Goal: Task Accomplishment & Management: Manage account settings

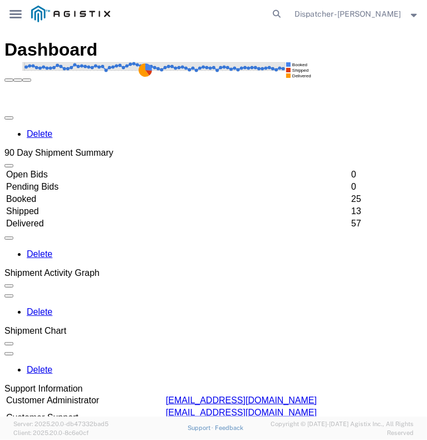
click at [18, 11] on icon at bounding box center [15, 14] width 12 height 8
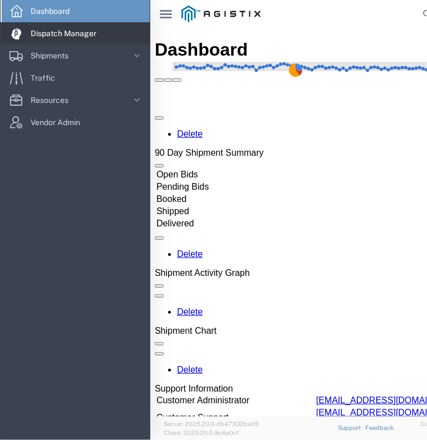
click at [66, 40] on span "Dispatch Manager" at bounding box center [67, 33] width 73 height 22
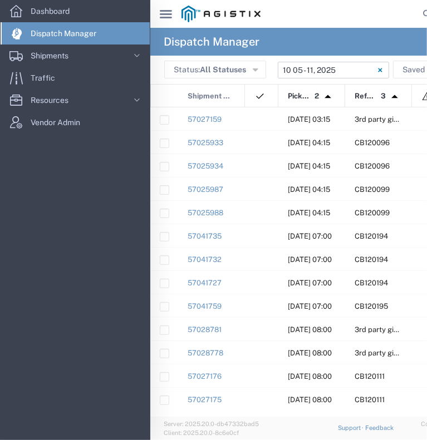
click at [303, 66] on input "[DATE] - [DATE]" at bounding box center [332, 70] width 111 height 17
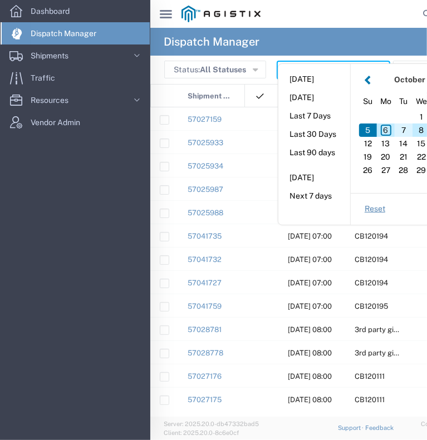
click at [403, 131] on div "7" at bounding box center [403, 129] width 18 height 13
type input "[DATE]"
type input "[DATE] - [DATE]"
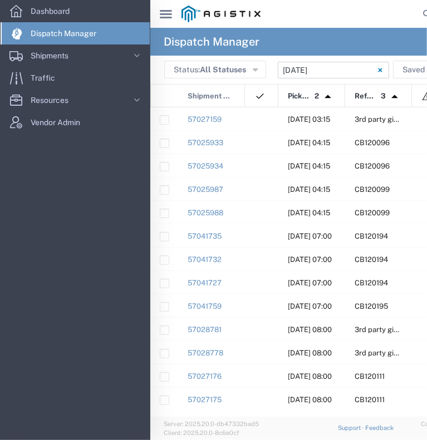
click at [171, 17] on icon "main_menu Created with Sketch." at bounding box center [166, 14] width 12 height 8
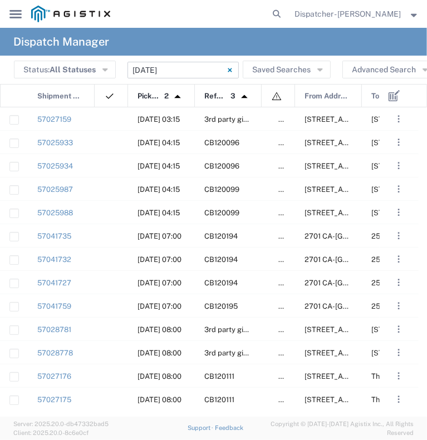
click at [202, 75] on input "[DATE] - [DATE]" at bounding box center [182, 70] width 111 height 17
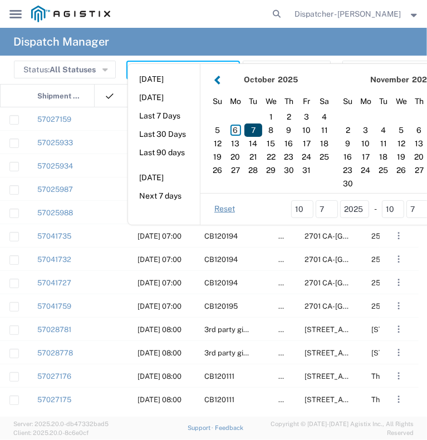
click at [255, 128] on div "7" at bounding box center [253, 129] width 18 height 13
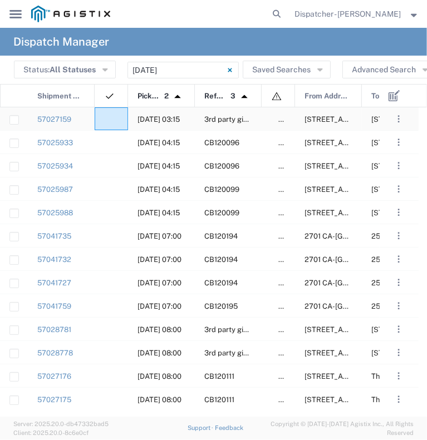
click at [115, 120] on div at bounding box center [111, 118] width 33 height 23
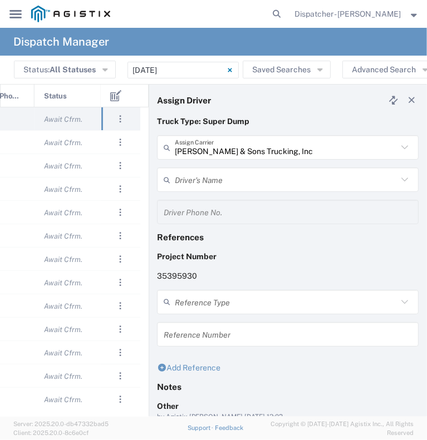
scroll to position [0, 420]
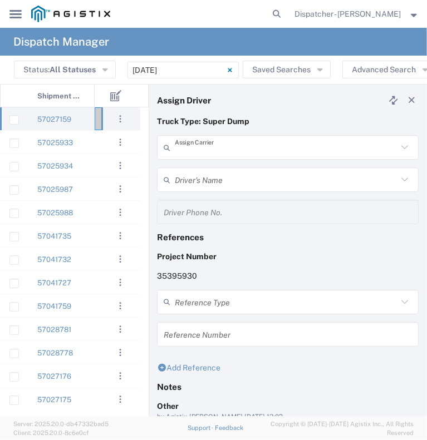
click at [206, 148] on input "text" at bounding box center [286, 147] width 222 height 19
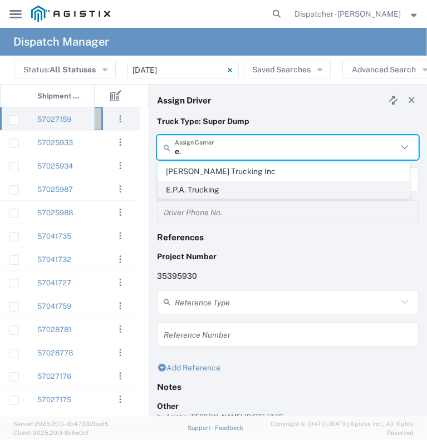
click at [187, 193] on span "E.P.A. Trucking" at bounding box center [283, 189] width 251 height 17
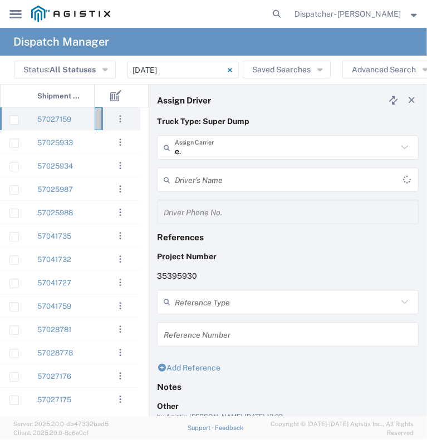
type input "E.P.A. Trucking"
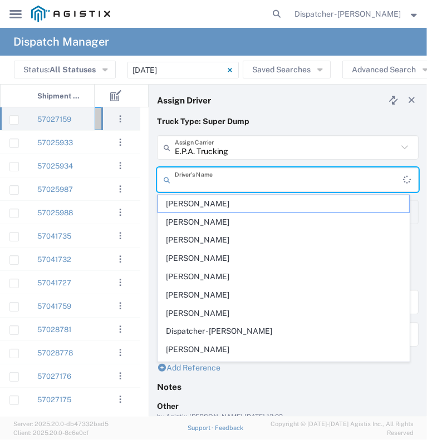
click at [187, 176] on input "text" at bounding box center [289, 179] width 228 height 19
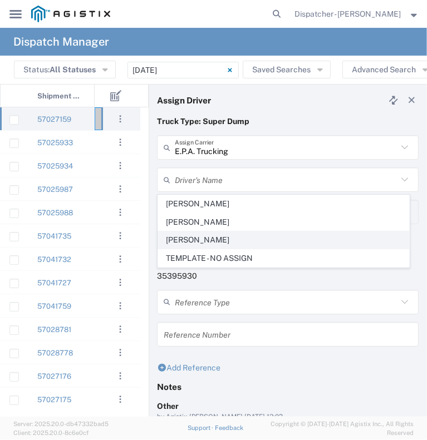
click at [189, 244] on span "[PERSON_NAME]" at bounding box center [283, 239] width 251 height 17
type input "[PERSON_NAME]"
type input "6505371145"
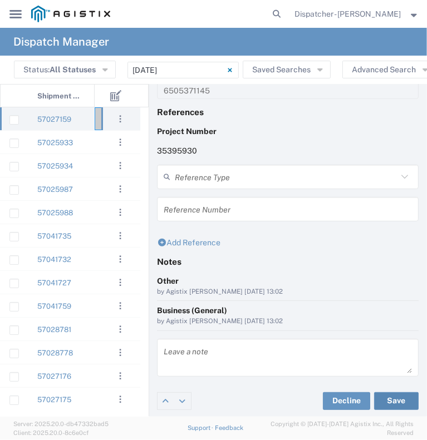
click at [394, 393] on button "Save" at bounding box center [396, 401] width 44 height 18
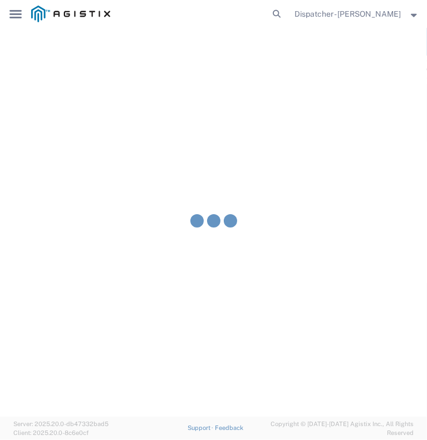
type input "[PERSON_NAME]"
type input "E.P.A. Trucking"
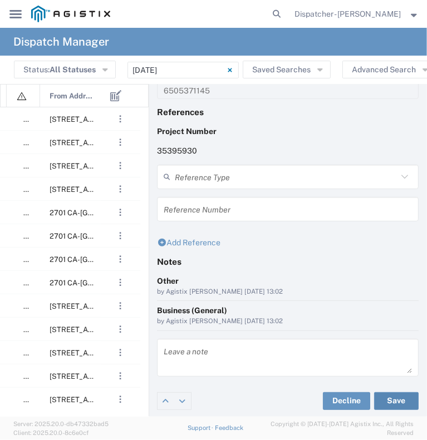
scroll to position [0, 527]
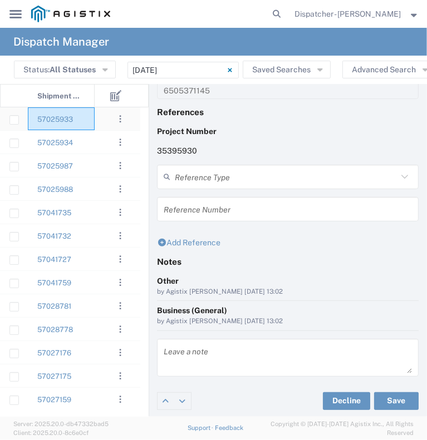
click at [82, 117] on div "57025933" at bounding box center [61, 118] width 67 height 23
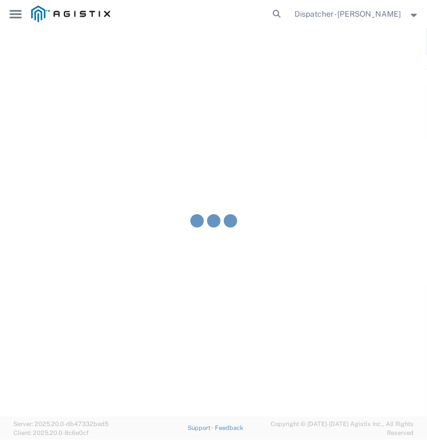
type input "[PERSON_NAME] & Sons Trucking, Inc"
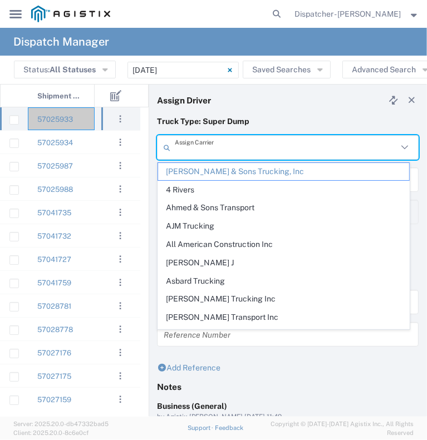
click at [286, 145] on input "text" at bounding box center [286, 147] width 222 height 19
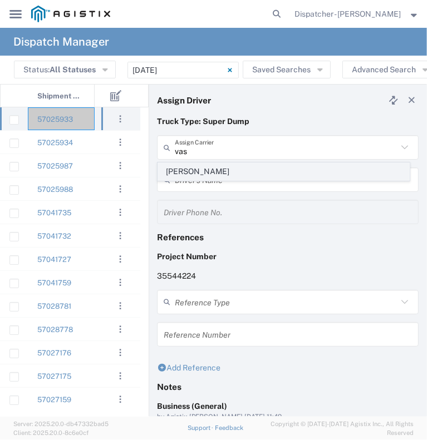
click at [194, 171] on span "[PERSON_NAME]" at bounding box center [283, 171] width 251 height 17
type input "[PERSON_NAME]"
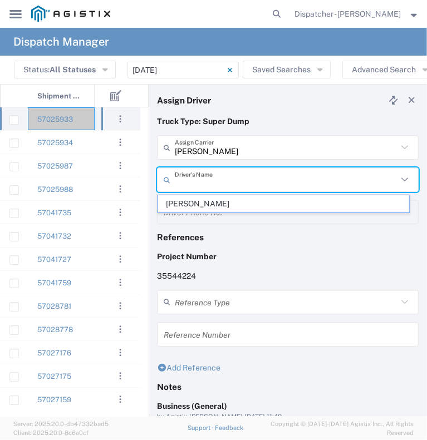
click at [194, 171] on input "text" at bounding box center [286, 179] width 222 height 19
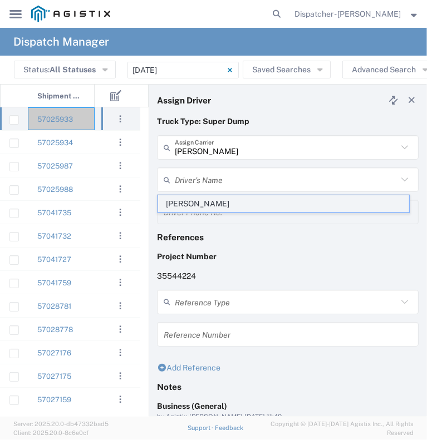
click at [191, 205] on span "[PERSON_NAME]" at bounding box center [283, 203] width 251 height 17
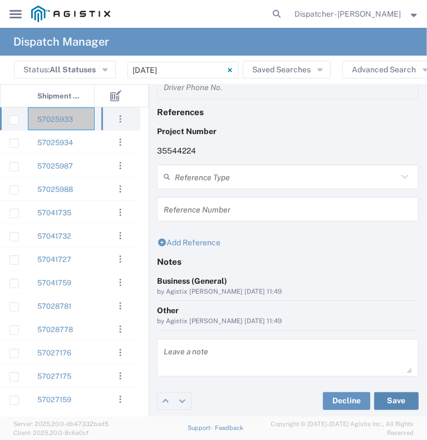
click at [383, 398] on button "Save" at bounding box center [396, 401] width 44 height 18
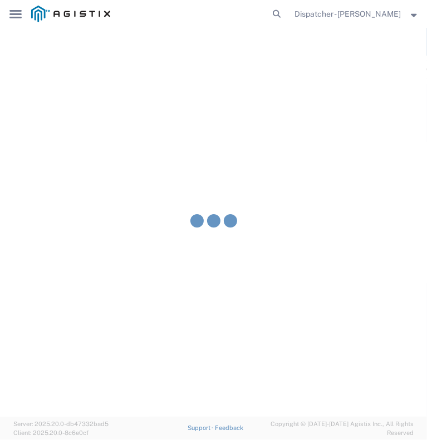
type input "[PERSON_NAME]"
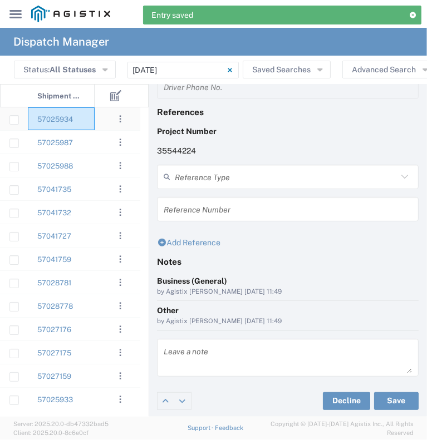
click at [90, 119] on div "57025934" at bounding box center [61, 118] width 67 height 23
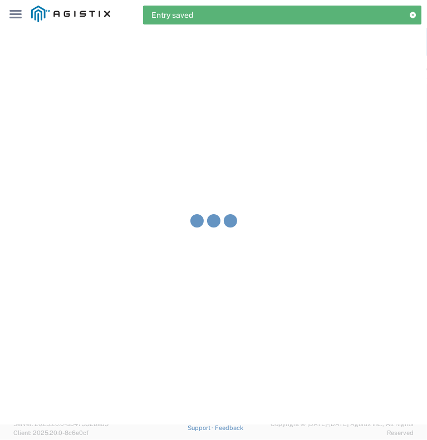
type input "[PERSON_NAME] & Sons Trucking, Inc"
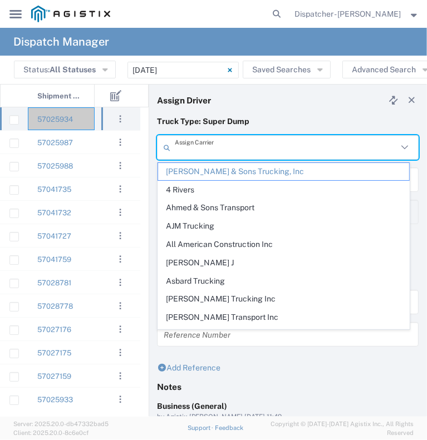
click at [202, 143] on input "text" at bounding box center [286, 147] width 222 height 19
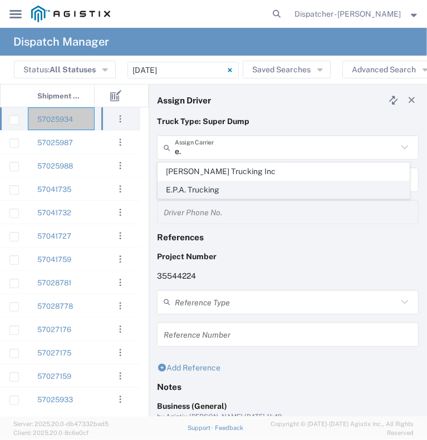
click at [199, 189] on span "E.P.A. Trucking" at bounding box center [283, 189] width 251 height 17
type input "E.P.A. Trucking"
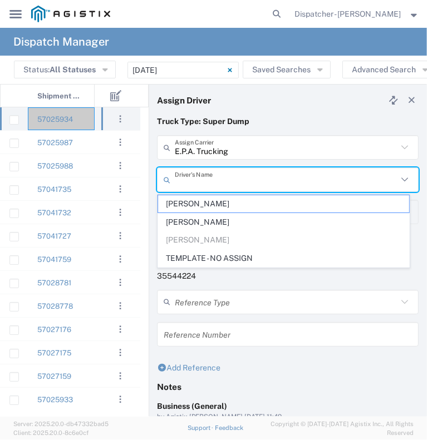
click at [206, 174] on input "text" at bounding box center [286, 179] width 222 height 19
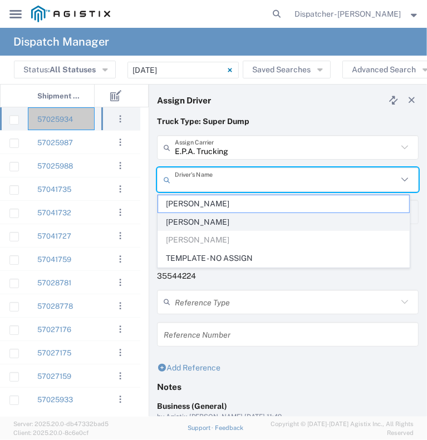
click at [194, 224] on span "[PERSON_NAME]" at bounding box center [283, 222] width 251 height 17
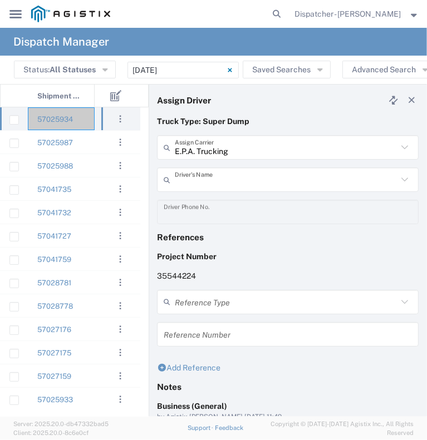
type input "[PERSON_NAME]"
type input "[PHONE_NUMBER]"
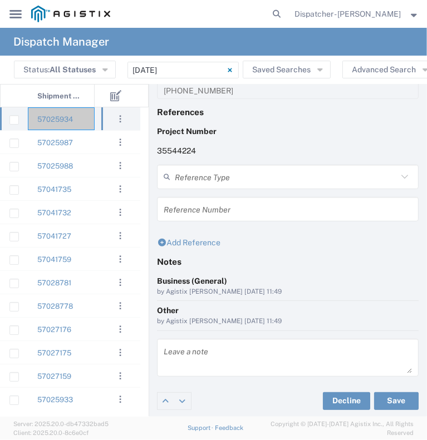
scroll to position [125, 0]
click at [387, 399] on button "Save" at bounding box center [396, 402] width 44 height 18
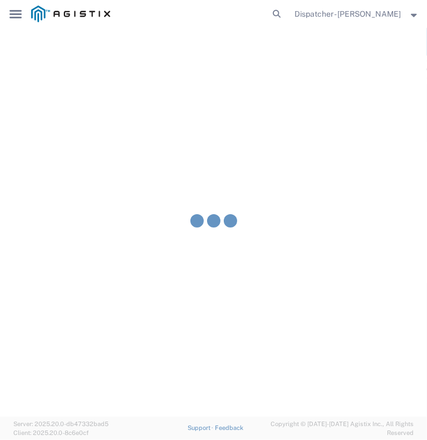
type input "[PERSON_NAME]"
type input "E.P.A. Trucking"
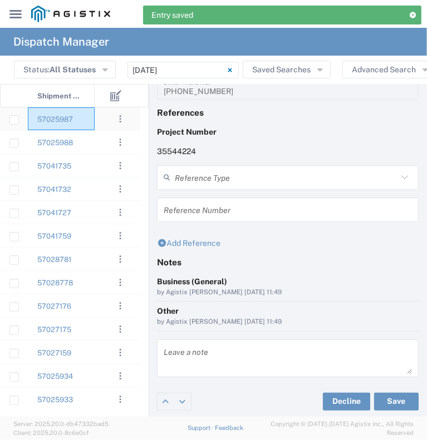
click at [84, 122] on div "57025987" at bounding box center [61, 118] width 67 height 23
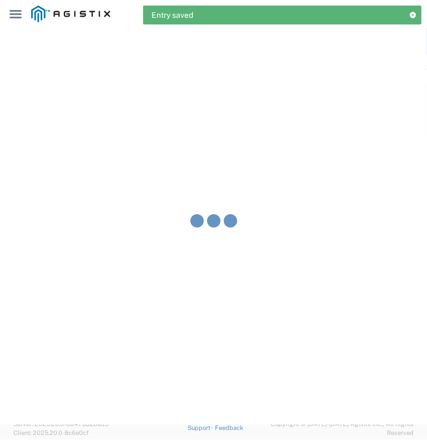
type input "[PERSON_NAME] & Sons Trucking, Inc"
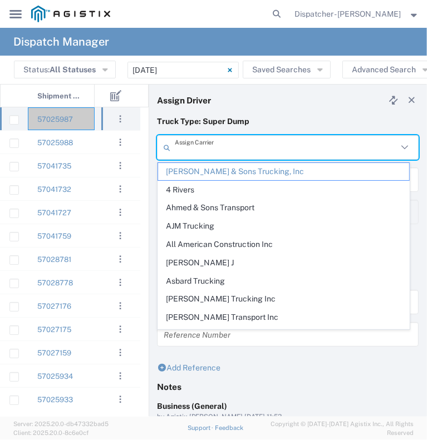
click at [218, 148] on input "text" at bounding box center [286, 147] width 222 height 19
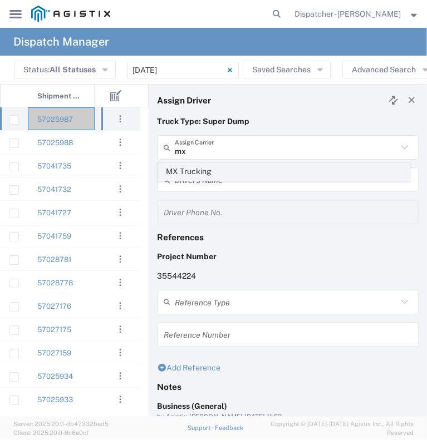
click at [210, 172] on span "MX Trucking" at bounding box center [283, 171] width 251 height 17
type input "MX Trucking"
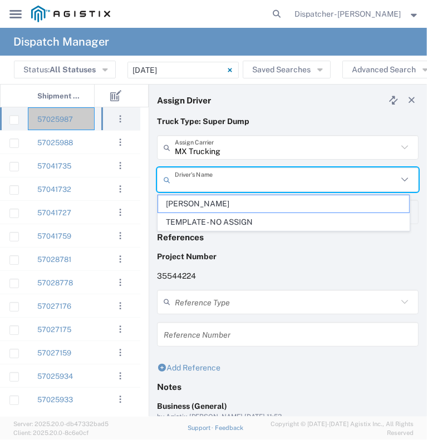
click at [207, 180] on input "text" at bounding box center [286, 179] width 222 height 19
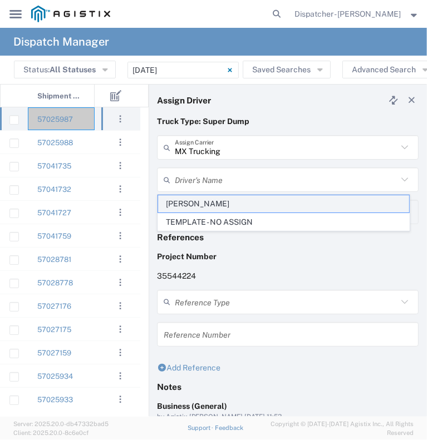
click at [197, 203] on span "[PERSON_NAME]" at bounding box center [283, 203] width 251 height 17
type input "[PERSON_NAME]"
type input "[PHONE_NUMBER]"
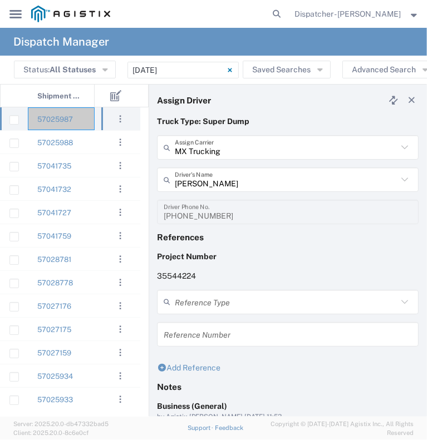
scroll to position [125, 0]
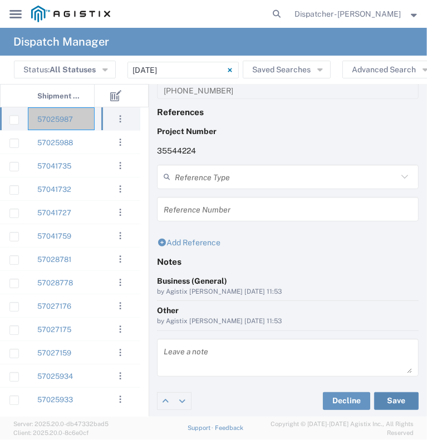
click at [383, 395] on button "Save" at bounding box center [396, 401] width 44 height 18
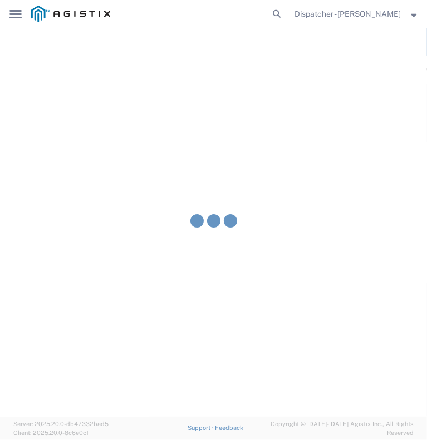
type input "[PERSON_NAME]"
type input "MX Trucking"
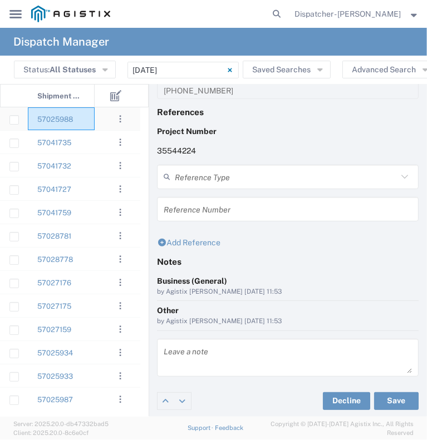
click at [93, 125] on div "57025988" at bounding box center [61, 118] width 67 height 23
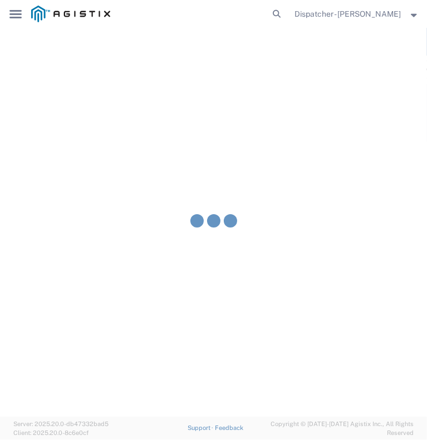
type input "[PERSON_NAME] & Sons Trucking, Inc"
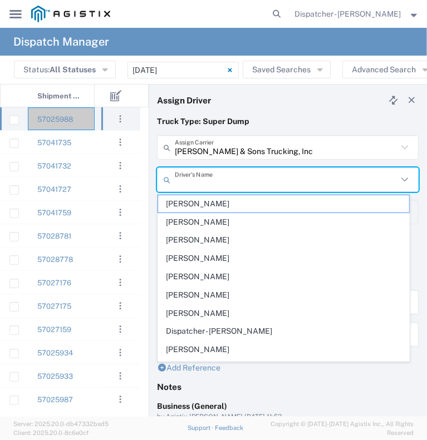
click at [225, 179] on input "text" at bounding box center [286, 179] width 222 height 19
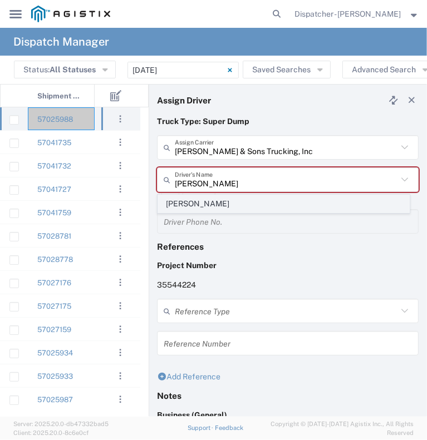
click at [213, 210] on span "[PERSON_NAME]" at bounding box center [283, 203] width 251 height 17
type input "[PERSON_NAME]"
type input "2096295517"
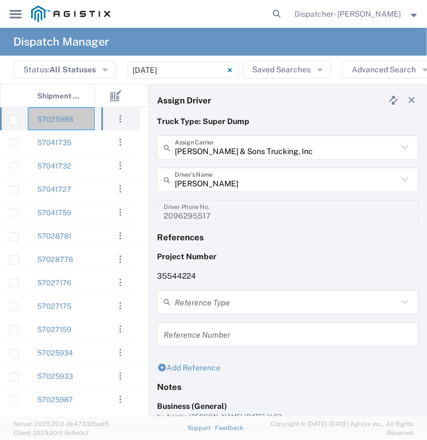
scroll to position [125, 0]
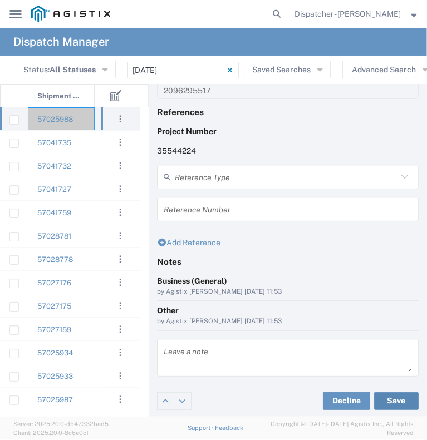
click at [390, 395] on button "Save" at bounding box center [396, 401] width 44 height 18
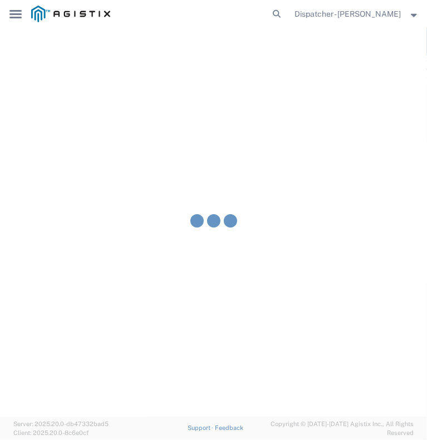
type input "[PERSON_NAME]"
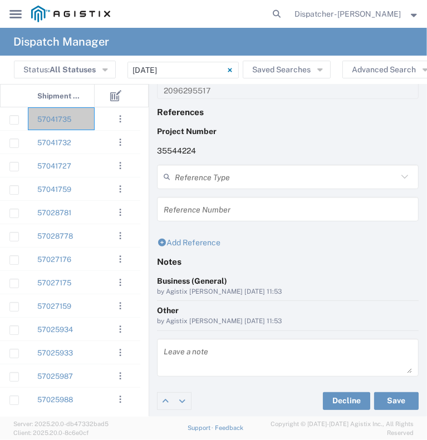
scroll to position [0, 0]
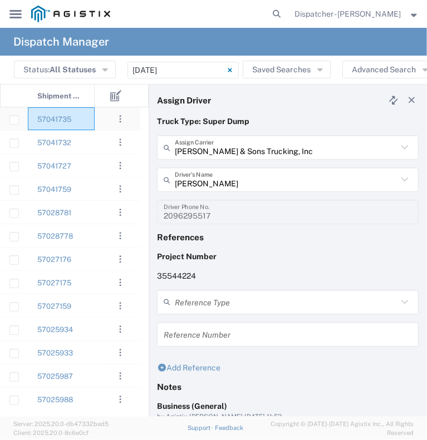
click at [87, 126] on div "57041735" at bounding box center [61, 118] width 67 height 23
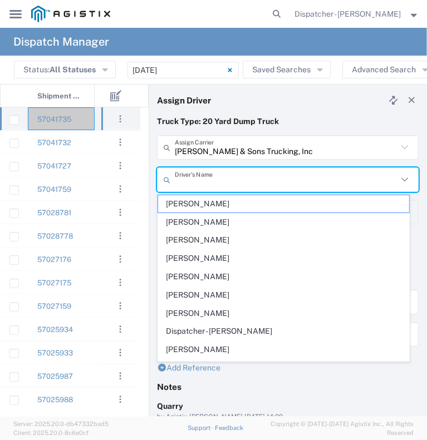
click at [220, 182] on input "text" at bounding box center [286, 179] width 222 height 19
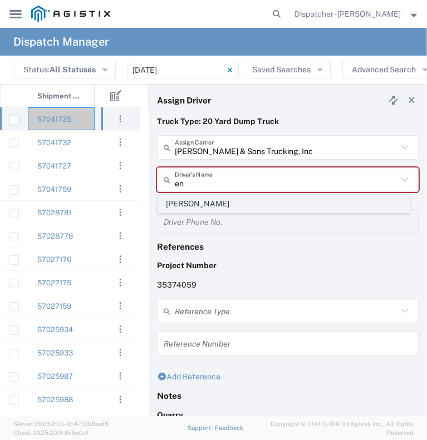
click at [214, 204] on span "[PERSON_NAME]" at bounding box center [283, 203] width 251 height 17
type input "[PERSON_NAME]"
type input "[PHONE_NUMBER]"
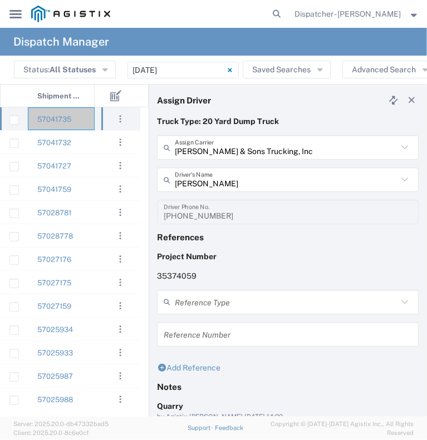
scroll to position [125, 0]
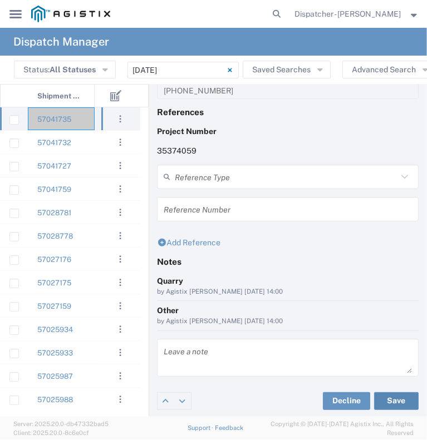
click at [383, 407] on button "Save" at bounding box center [396, 401] width 44 height 18
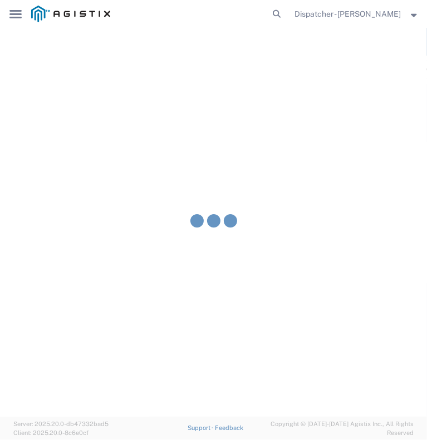
type input "[PERSON_NAME]"
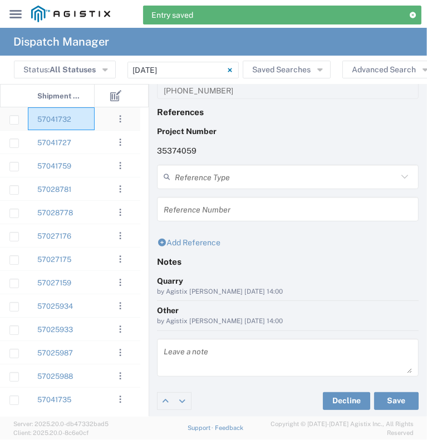
click at [81, 119] on div "57041732" at bounding box center [61, 118] width 67 height 23
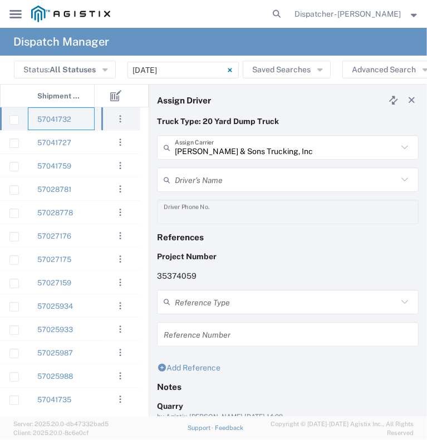
click at [213, 179] on input "text" at bounding box center [286, 179] width 222 height 19
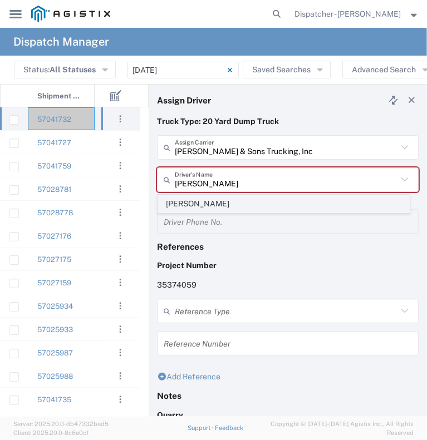
click at [214, 200] on span "[PERSON_NAME]" at bounding box center [283, 203] width 251 height 17
type input "[PERSON_NAME]"
type input "[PHONE_NUMBER]"
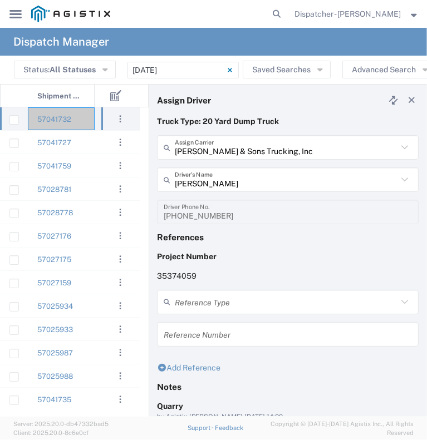
scroll to position [125, 0]
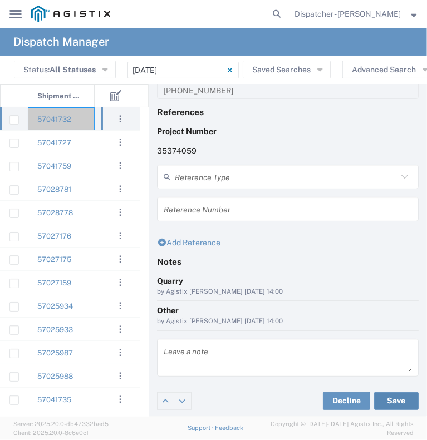
click at [382, 395] on button "Save" at bounding box center [396, 401] width 44 height 18
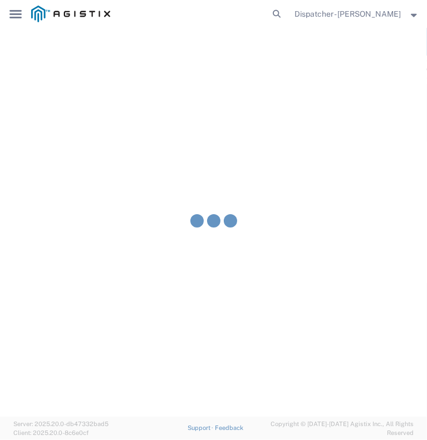
type input "[PERSON_NAME]"
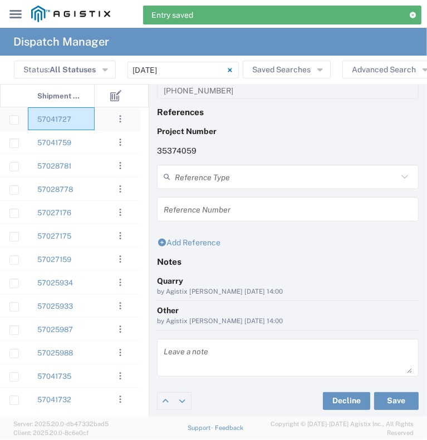
click at [78, 115] on div "57041727" at bounding box center [61, 118] width 67 height 23
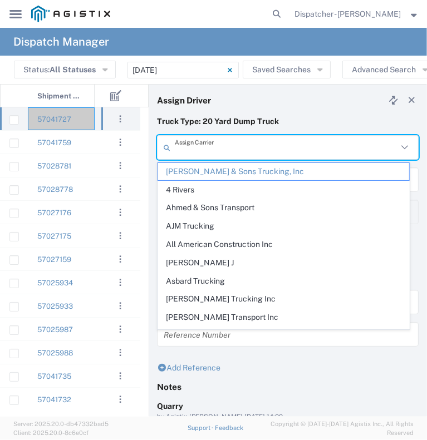
click at [227, 143] on input "text" at bounding box center [286, 147] width 222 height 19
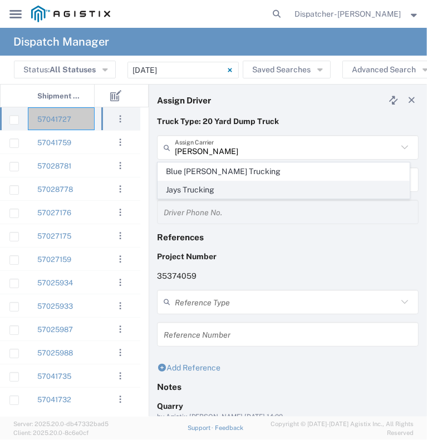
click at [207, 190] on span "Jays Trucking" at bounding box center [283, 189] width 251 height 17
type input "Jays Trucking"
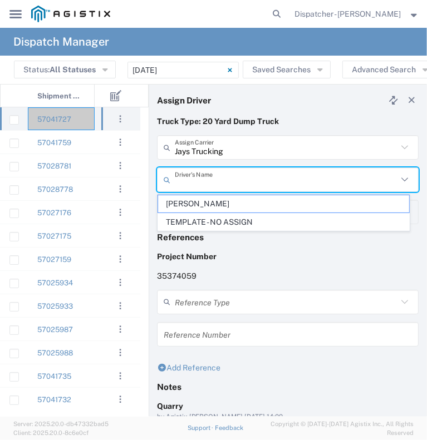
click at [210, 182] on input "text" at bounding box center [286, 179] width 222 height 19
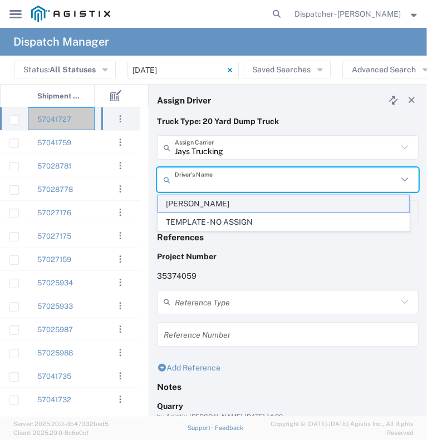
click at [207, 202] on span "[PERSON_NAME]" at bounding box center [283, 203] width 251 height 17
type input "[PERSON_NAME]"
type input "[PHONE_NUMBER]"
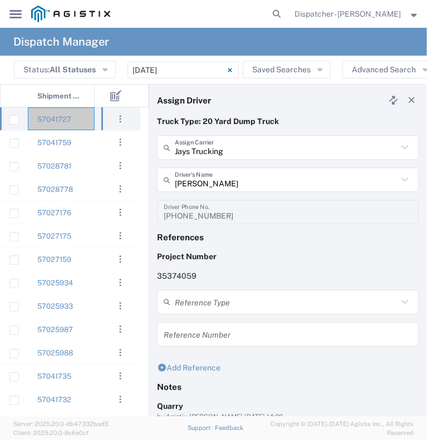
scroll to position [125, 0]
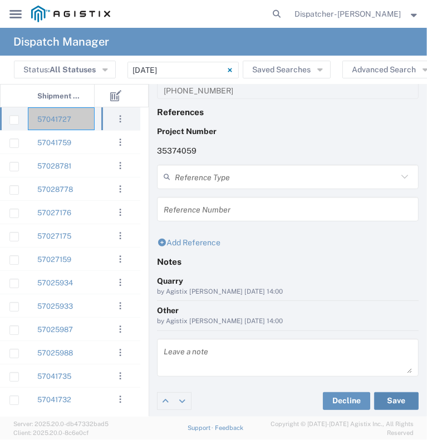
click at [390, 400] on button "Save" at bounding box center [396, 401] width 44 height 18
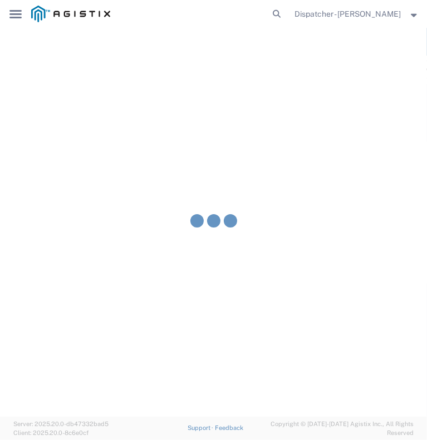
type input "[PERSON_NAME]"
type input "Jays Trucking"
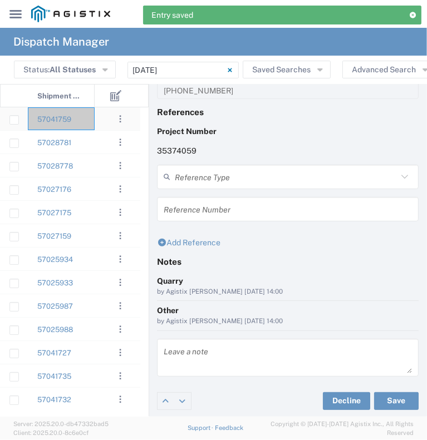
click at [82, 121] on div "57041759" at bounding box center [61, 118] width 67 height 23
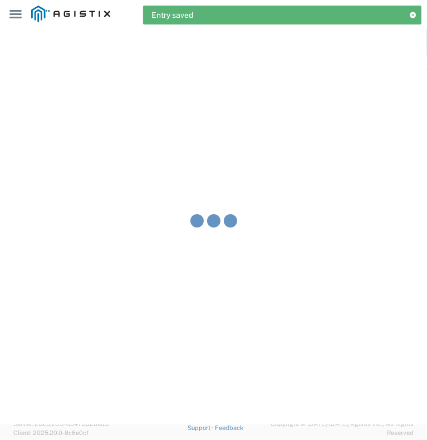
type input "[PERSON_NAME] & Sons Trucking, Inc"
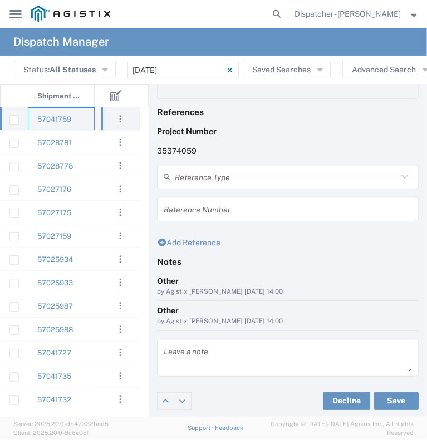
scroll to position [56, 0]
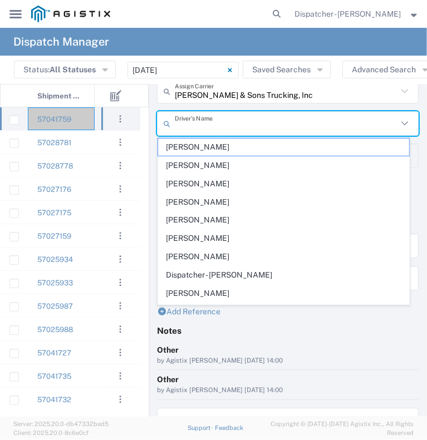
click at [216, 121] on input "text" at bounding box center [286, 123] width 222 height 19
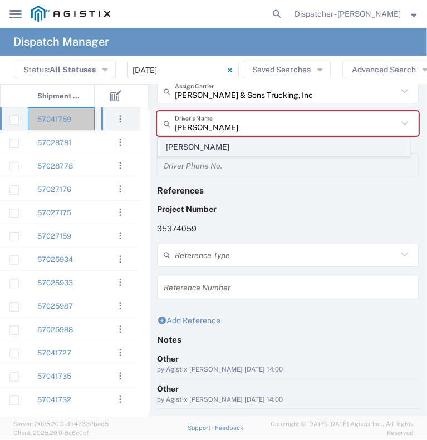
click at [205, 151] on span "[PERSON_NAME]" at bounding box center [283, 146] width 251 height 17
type input "[PERSON_NAME]"
type input "[PHONE_NUMBER]"
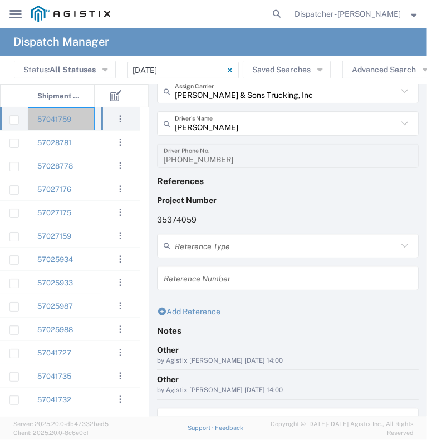
scroll to position [125, 0]
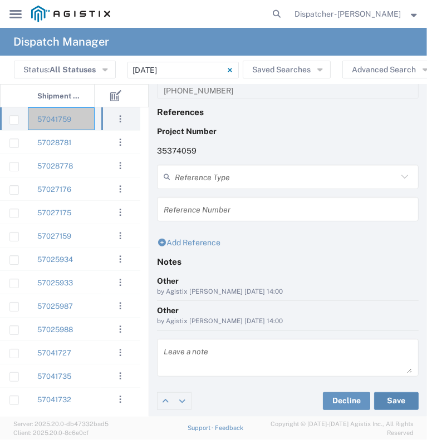
click at [388, 403] on button "Save" at bounding box center [396, 401] width 44 height 18
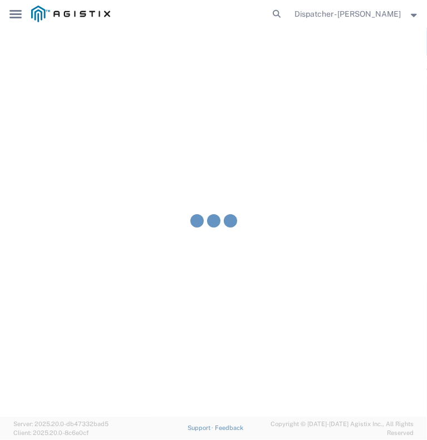
type input "[PERSON_NAME]"
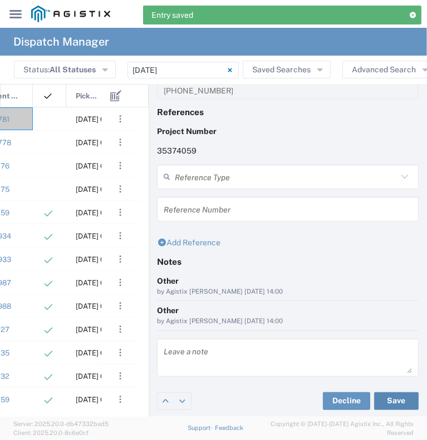
scroll to position [0, 196]
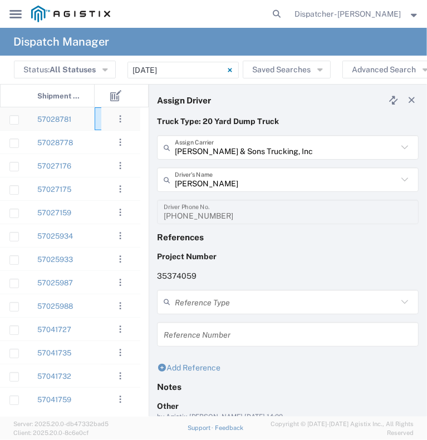
click at [96, 126] on div at bounding box center [111, 118] width 33 height 23
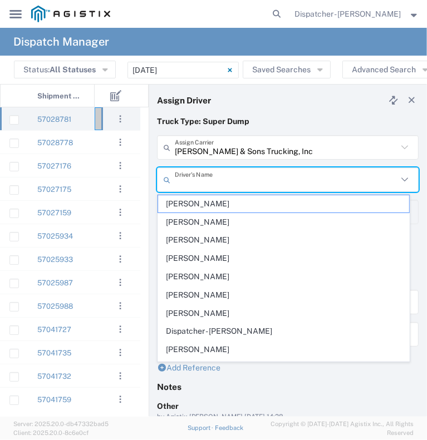
click at [205, 177] on input "text" at bounding box center [286, 179] width 222 height 19
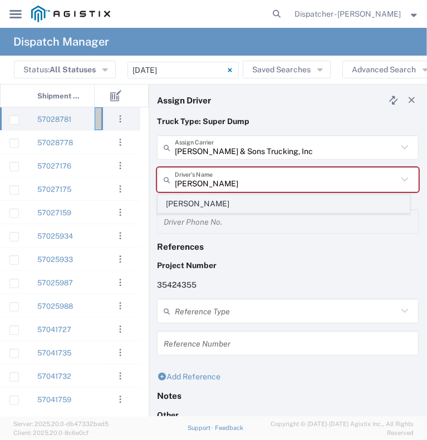
click at [195, 207] on span "[PERSON_NAME]" at bounding box center [283, 203] width 251 height 17
type input "[PERSON_NAME]"
type input "9253660399"
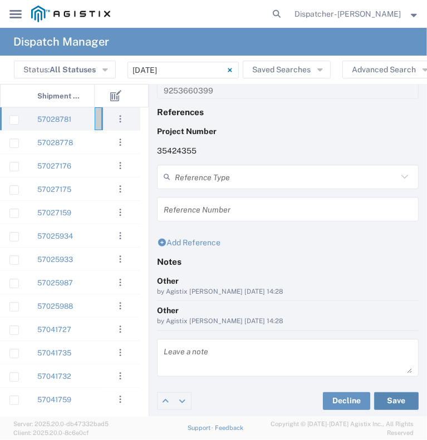
click at [383, 401] on button "Save" at bounding box center [396, 401] width 44 height 18
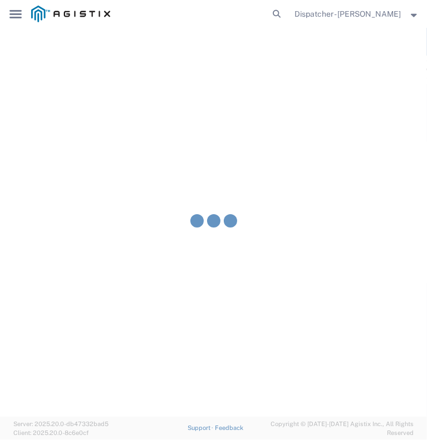
type input "[PERSON_NAME]"
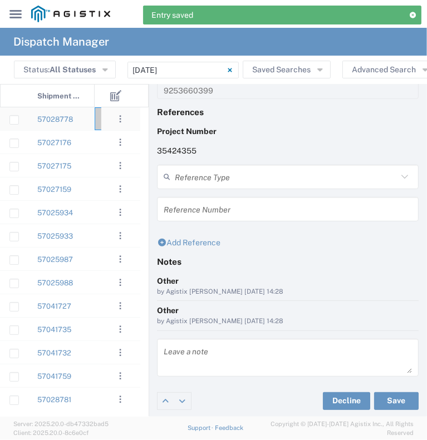
click at [82, 116] on div "57028778" at bounding box center [61, 118] width 67 height 23
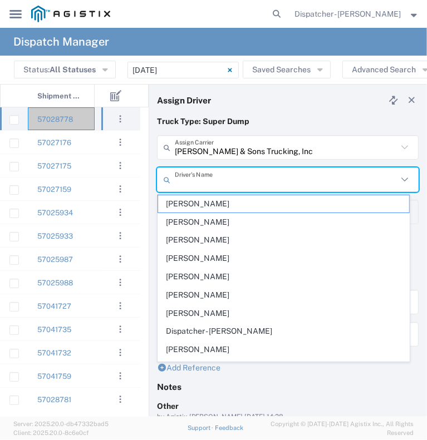
click at [217, 182] on input "text" at bounding box center [286, 179] width 222 height 19
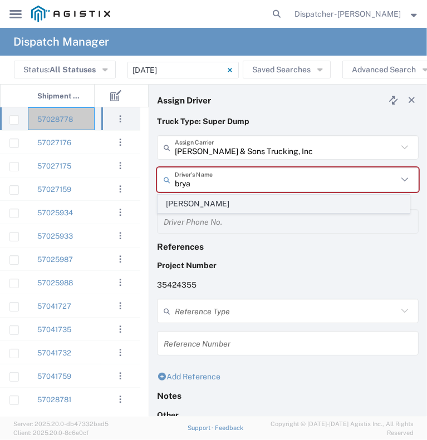
click at [209, 200] on span "[PERSON_NAME]" at bounding box center [283, 203] width 251 height 17
type input "[PERSON_NAME]"
type input "[PHONE_NUMBER]"
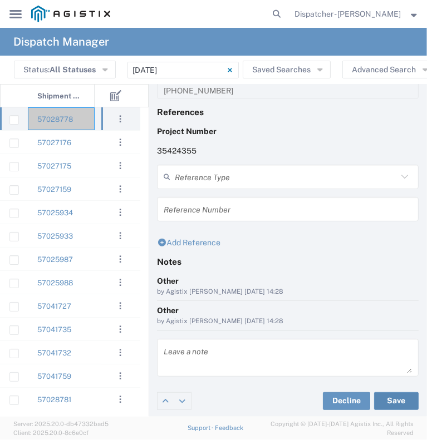
click at [380, 394] on button "Save" at bounding box center [396, 401] width 44 height 18
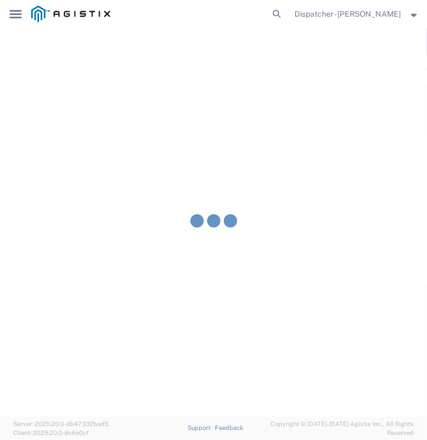
type input "[PERSON_NAME]"
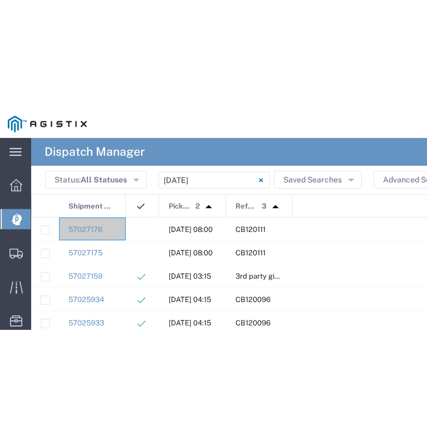
scroll to position [22, 0]
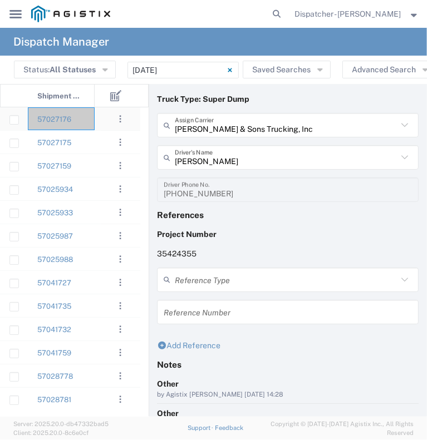
click at [82, 120] on div "57027176" at bounding box center [61, 118] width 67 height 23
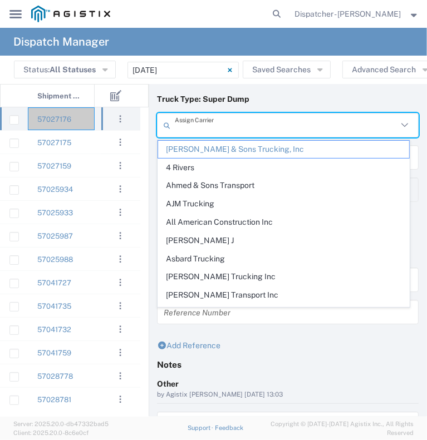
click at [189, 130] on input "text" at bounding box center [286, 125] width 222 height 19
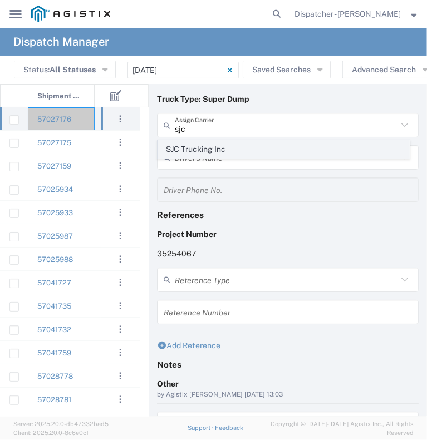
click at [197, 143] on span "SJC Trucking Inc" at bounding box center [283, 149] width 251 height 17
type input "SJC Trucking Inc"
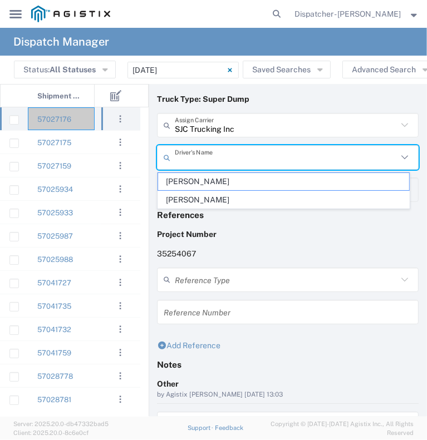
click at [199, 158] on input "text" at bounding box center [286, 157] width 222 height 19
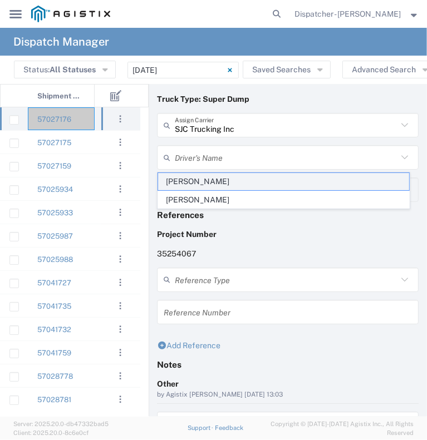
click at [198, 186] on span "[PERSON_NAME]" at bounding box center [283, 181] width 251 height 17
type input "[PERSON_NAME]"
type input "9255187628"
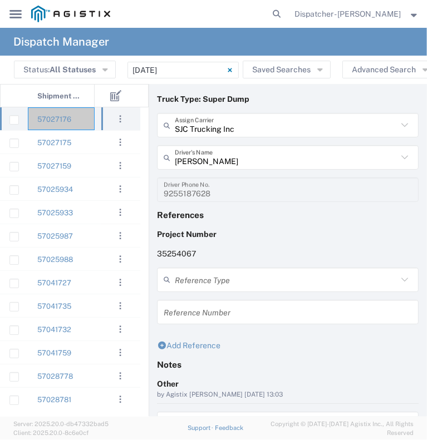
scroll to position [96, 0]
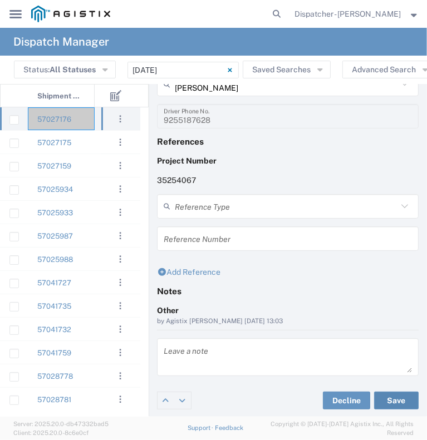
click at [393, 402] on button "Save" at bounding box center [396, 400] width 44 height 18
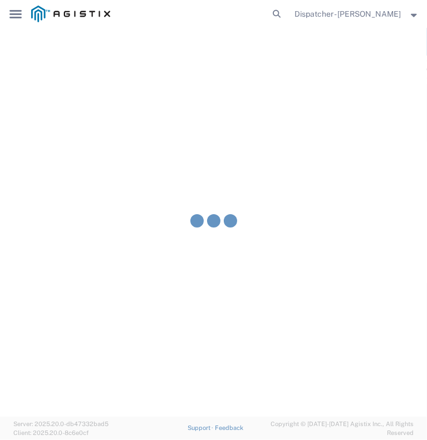
type input "[PERSON_NAME]"
type input "SJC Trucking Inc"
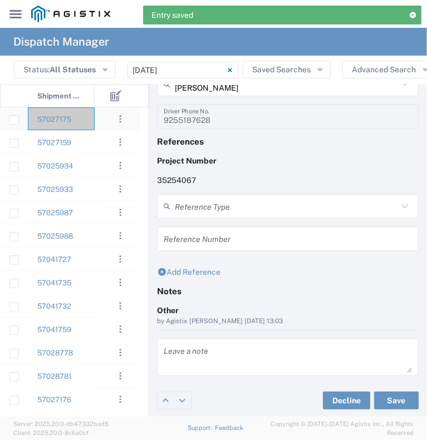
click at [80, 119] on div "57027175" at bounding box center [61, 118] width 67 height 23
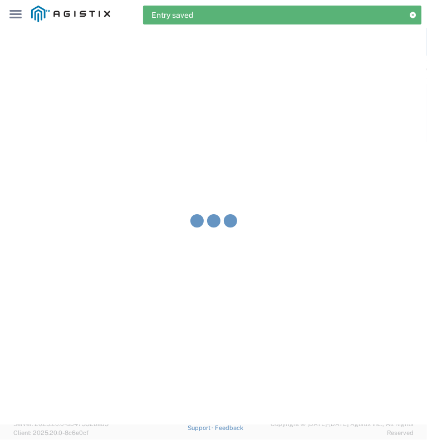
type input "[PERSON_NAME] & Sons Trucking, Inc"
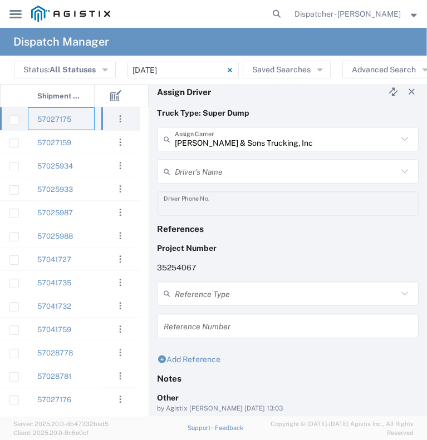
scroll to position [8, 0]
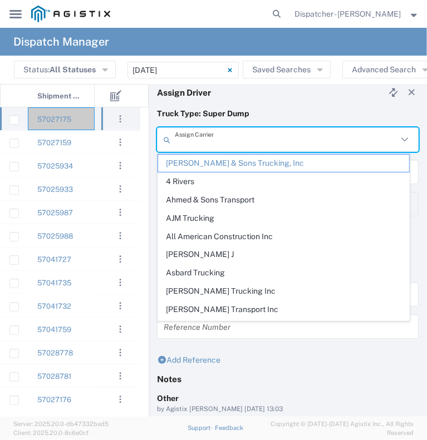
click at [210, 134] on input "text" at bounding box center [286, 139] width 222 height 19
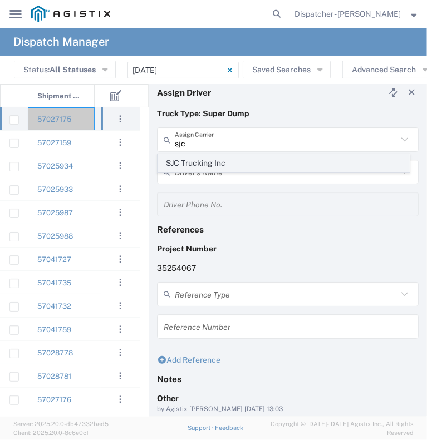
click at [201, 160] on span "SJC Trucking Inc" at bounding box center [283, 163] width 251 height 17
type input "SJC Trucking Inc"
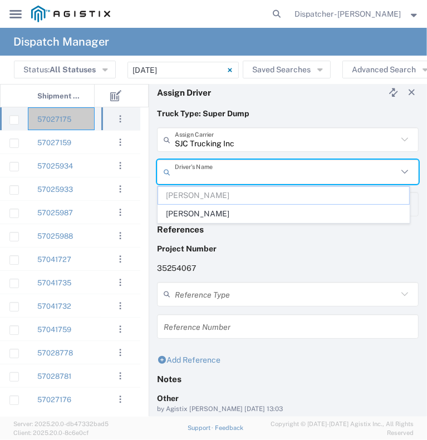
click at [199, 168] on input "text" at bounding box center [286, 171] width 222 height 19
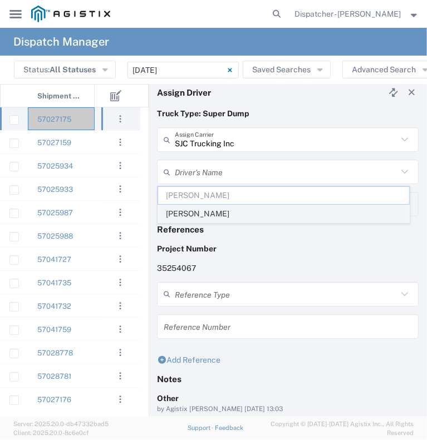
click at [201, 215] on span "[PERSON_NAME]" at bounding box center [283, 213] width 251 height 17
type input "[PERSON_NAME]"
type input "9255187628"
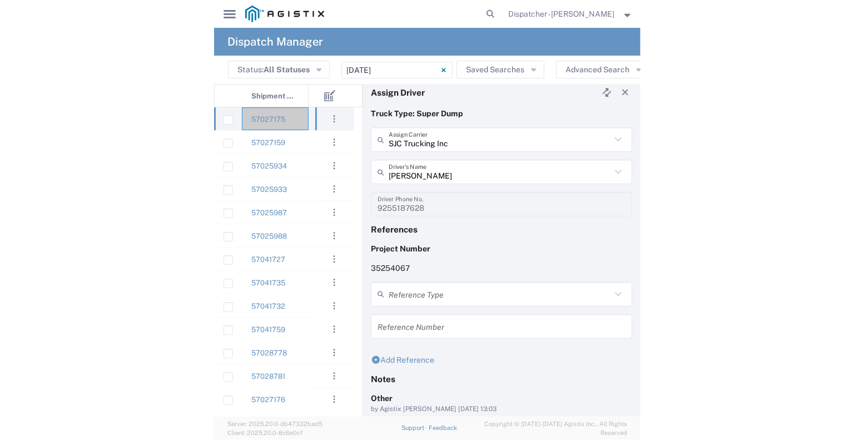
scroll to position [96, 0]
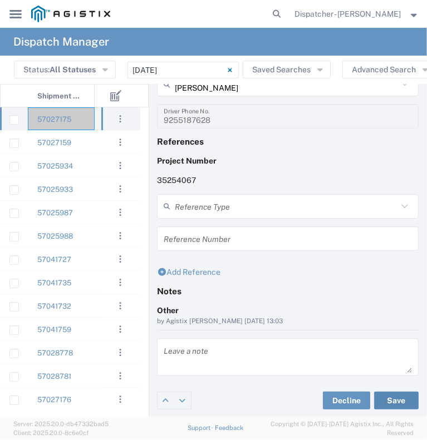
click at [397, 400] on button "Save" at bounding box center [396, 400] width 44 height 18
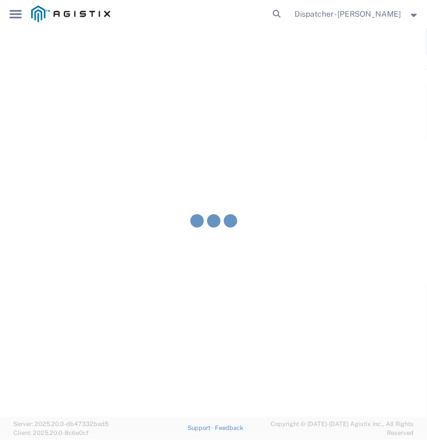
type input "[PERSON_NAME]"
type input "SJC Trucking Inc"
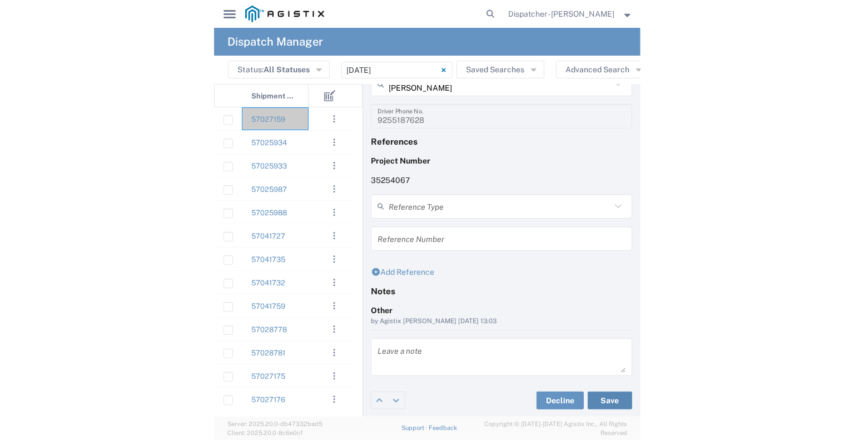
scroll to position [0, 0]
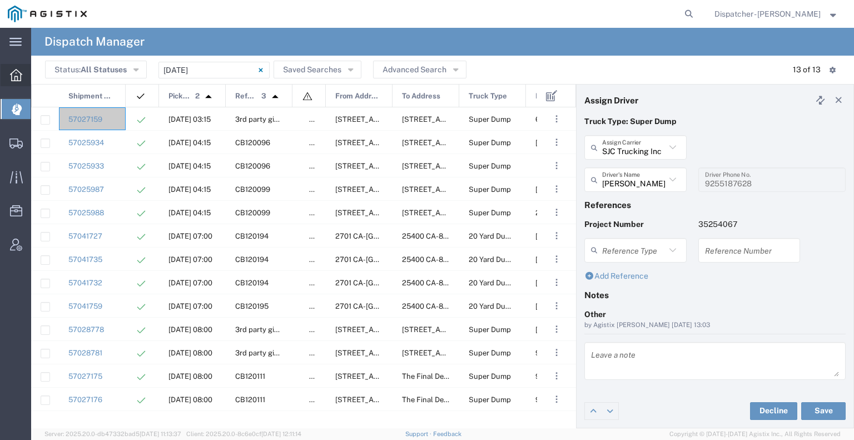
click at [18, 75] on icon at bounding box center [16, 75] width 12 height 12
